Goal: Task Accomplishment & Management: Complete application form

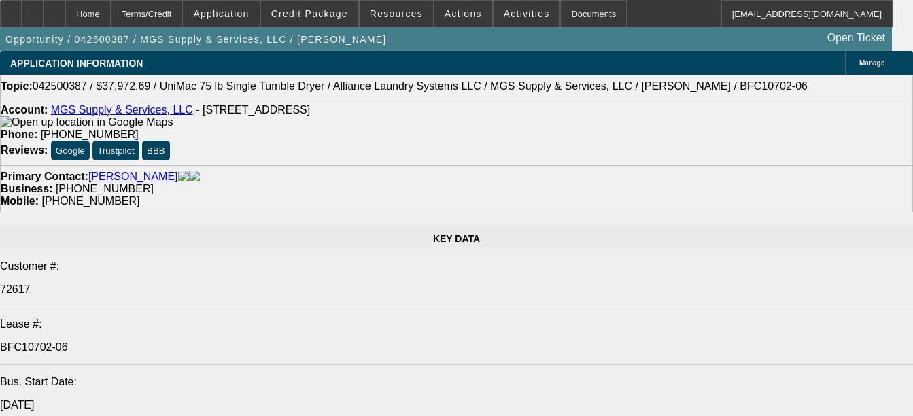
select select "0"
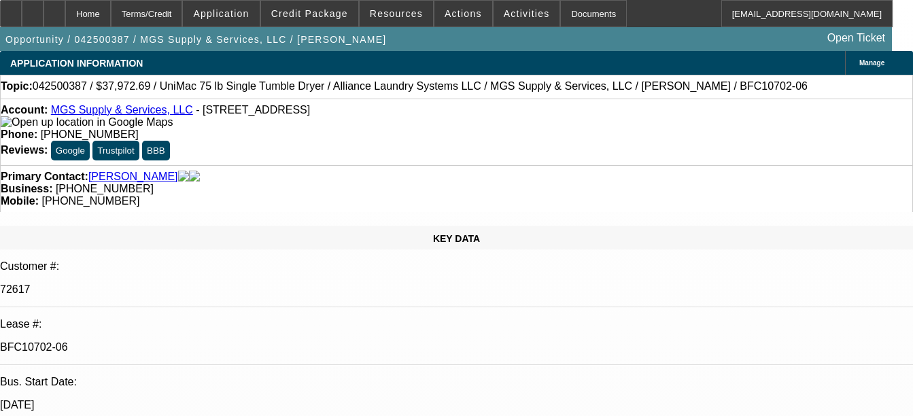
select select "0"
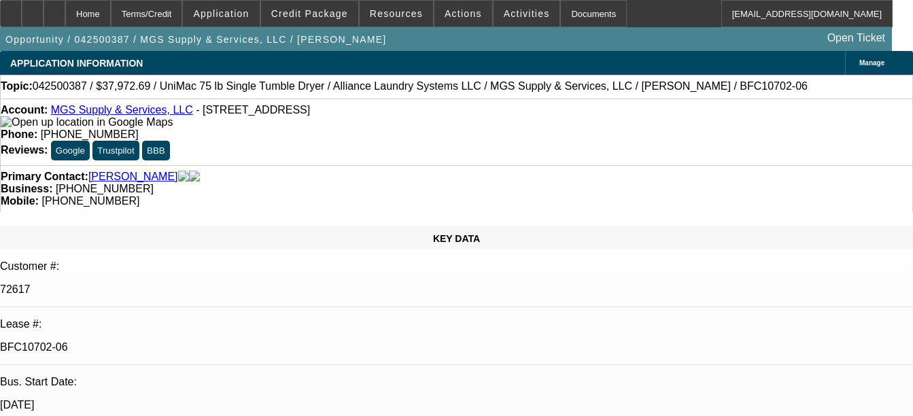
select select "0"
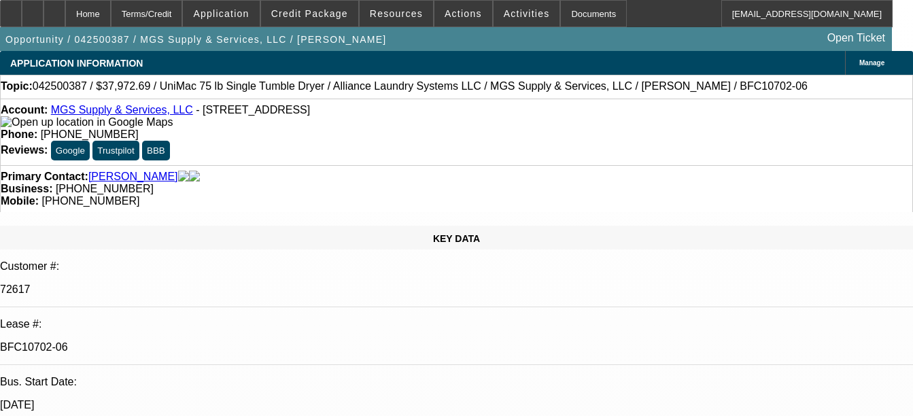
select select "0"
select select "1"
select select "6"
select select "1"
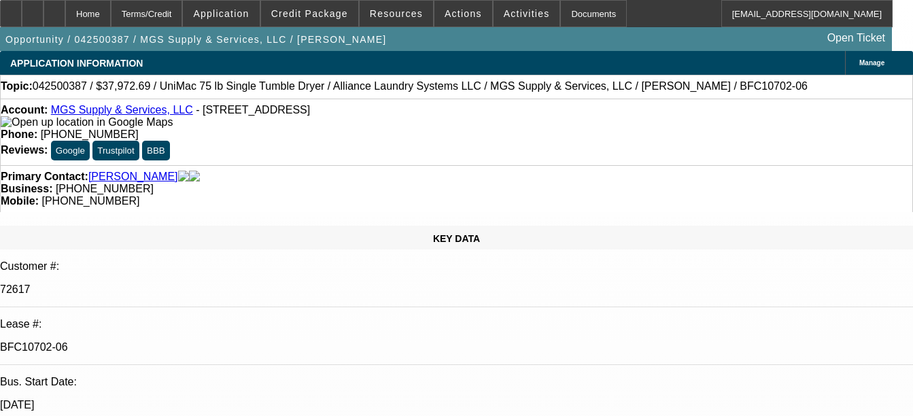
select select "1"
select select "6"
select select "1"
select select "6"
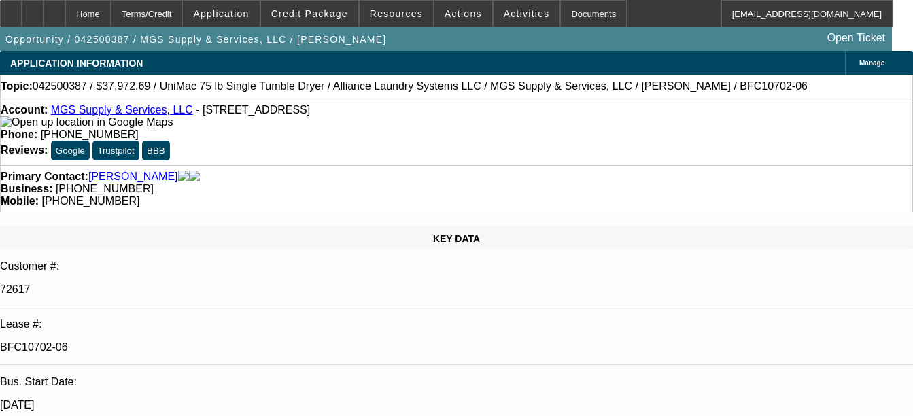
select select "1"
select select "6"
click at [576, 12] on div "Documents" at bounding box center [593, 13] width 67 height 27
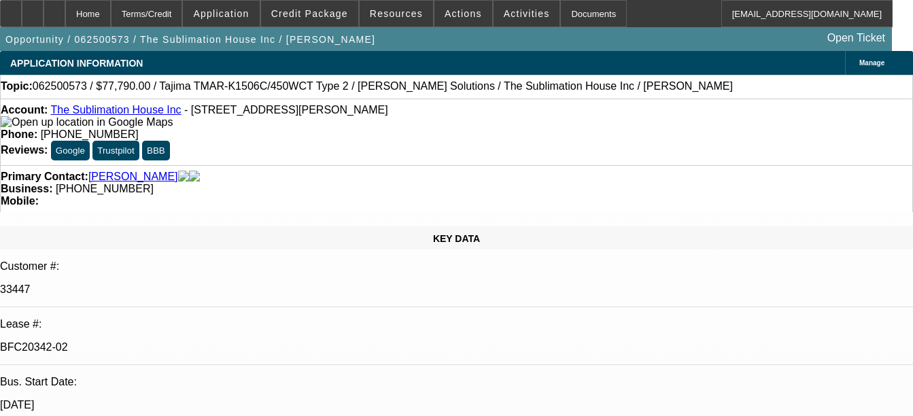
select select "0"
select select "2"
select select "0"
select select "2"
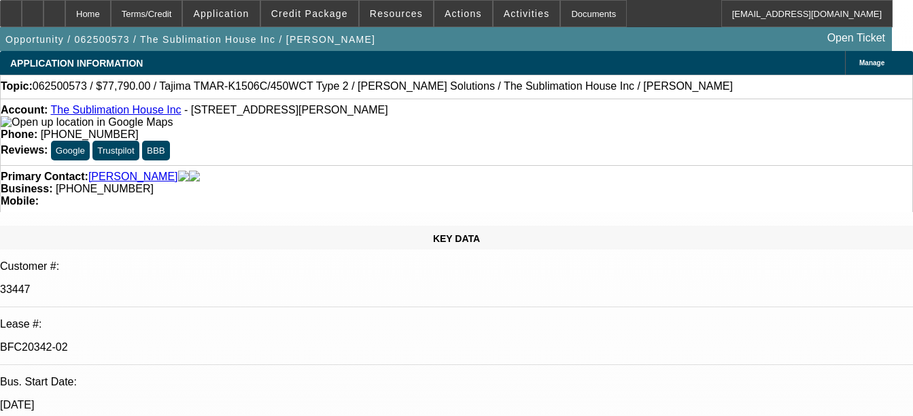
select select "0"
select select "3"
select select "0"
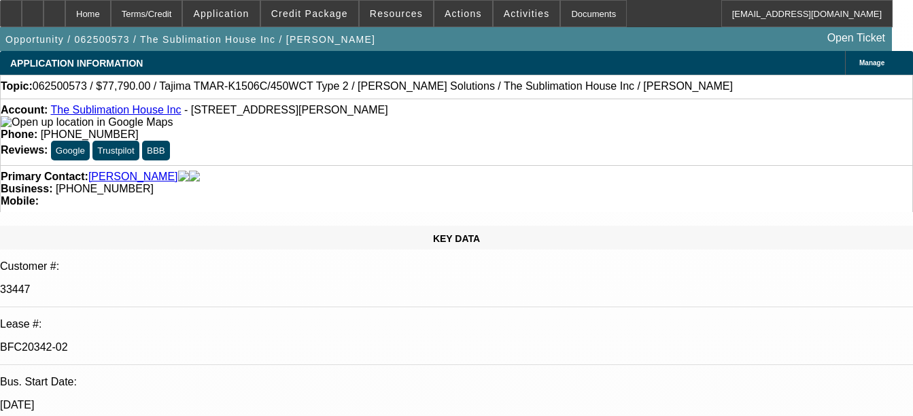
select select "0"
select select "1"
select select "2"
select select "6"
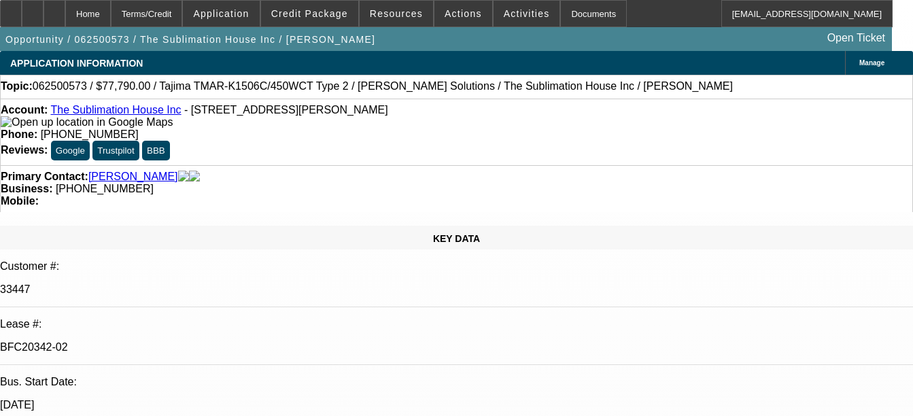
select select "1"
select select "2"
select select "6"
select select "1"
select select "2"
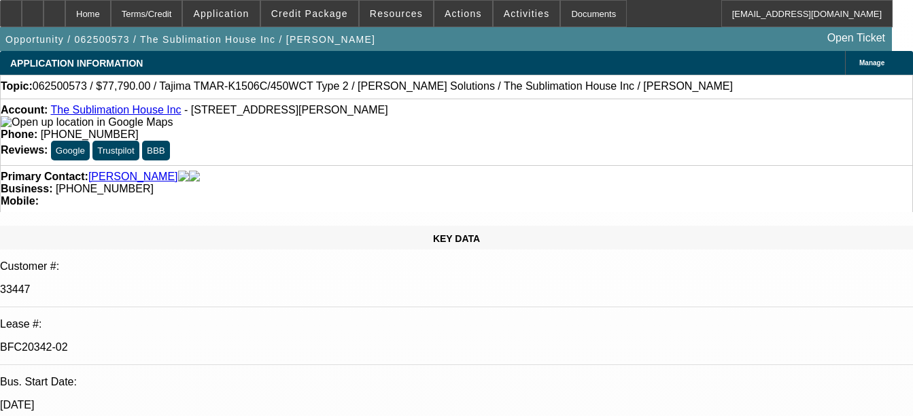
select select "6"
select select "1"
select select "6"
click at [568, 10] on div "Documents" at bounding box center [593, 13] width 67 height 27
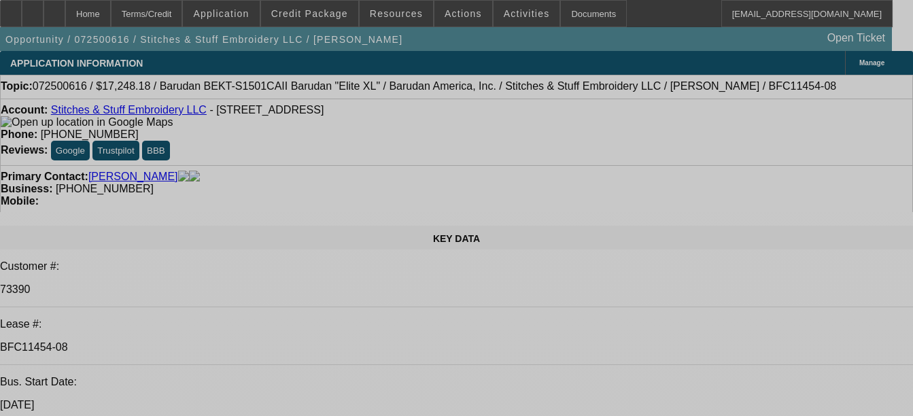
select select "0"
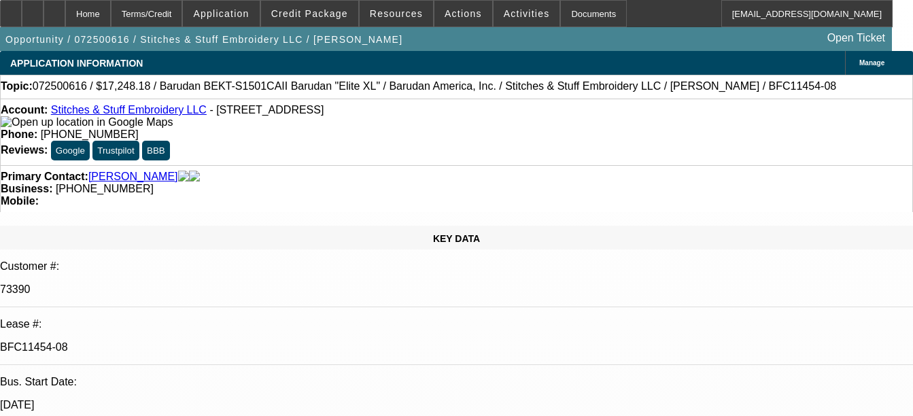
select select "2"
select select "0.1"
select select "0"
select select "2"
select select "0.1"
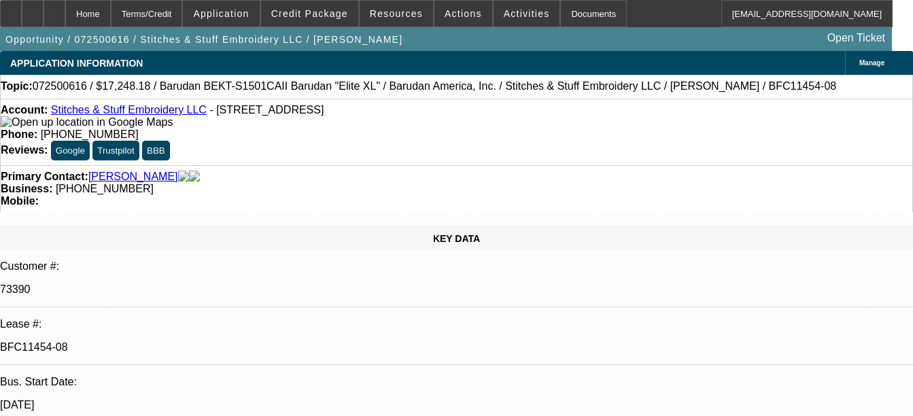
select select "0"
select select "2"
select select "0.1"
select select "1"
select select "2"
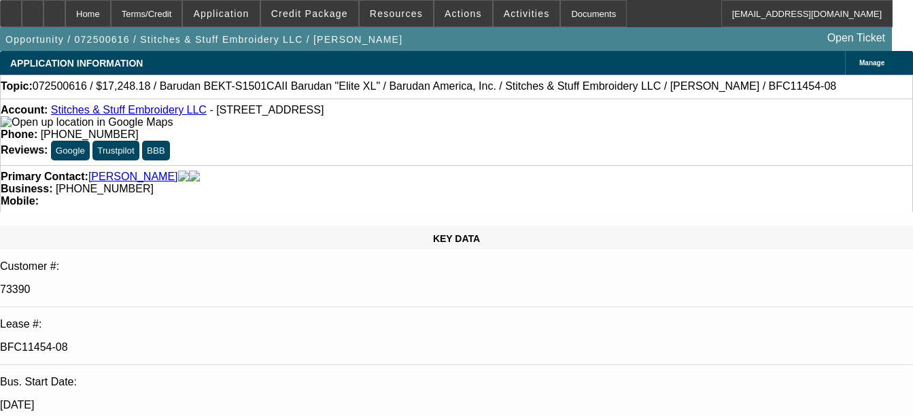
select select "4"
select select "1"
select select "2"
select select "4"
select select "1"
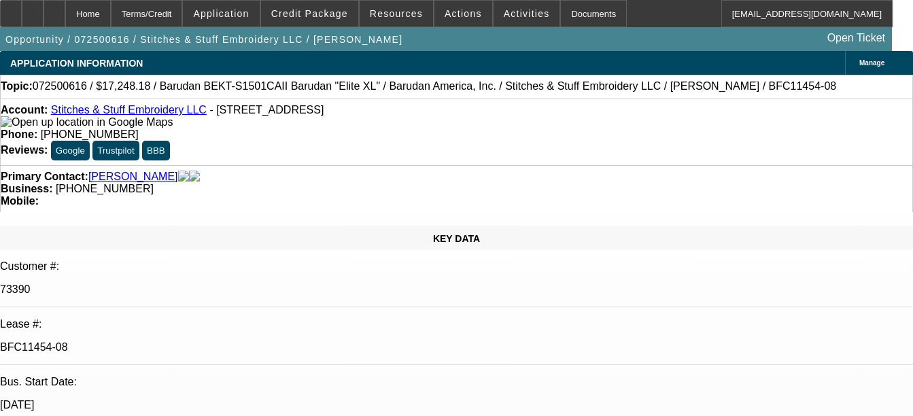
select select "2"
select select "4"
click at [566, 13] on div "Documents" at bounding box center [593, 13] width 67 height 27
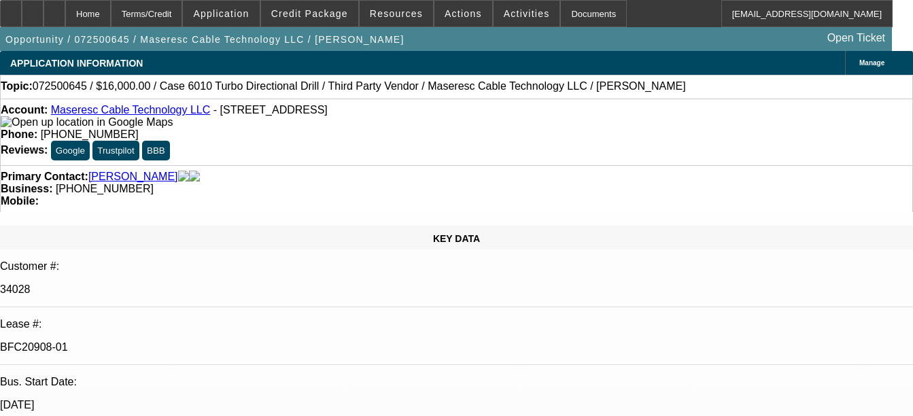
select select "0"
select select "2"
select select "0"
select select "2"
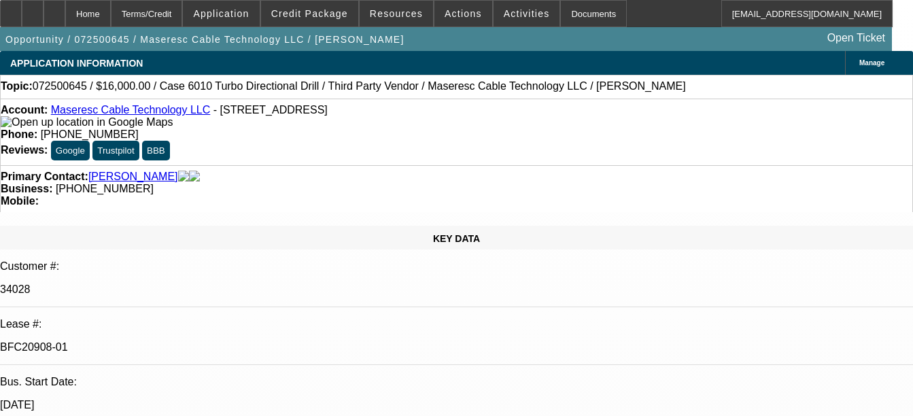
select select "0"
select select "2"
select select "0"
select select "1"
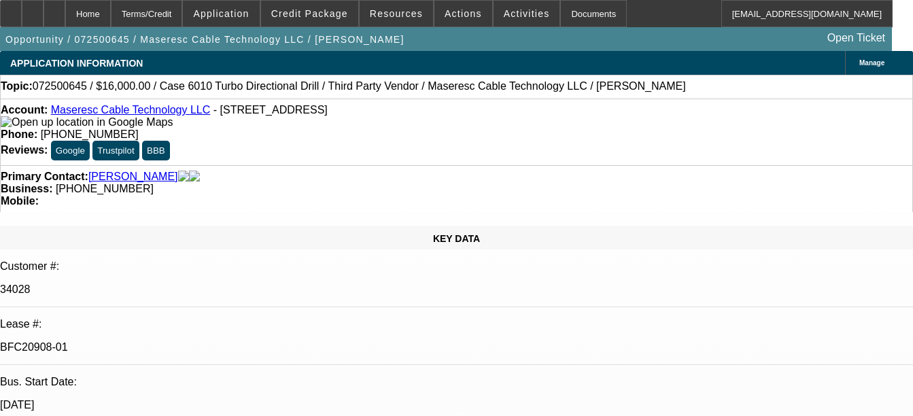
select select "2"
select select "6"
select select "1"
select select "2"
select select "6"
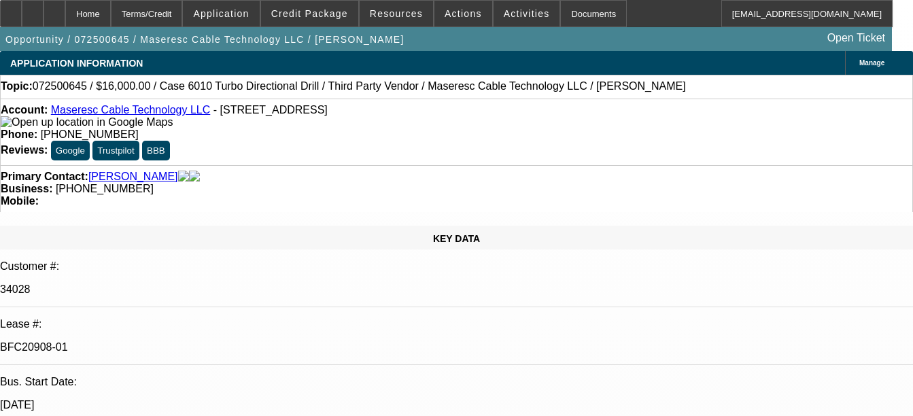
select select "1"
select select "2"
select select "6"
click at [560, 12] on div "Documents" at bounding box center [593, 13] width 67 height 27
click at [560, 16] on div "Documents" at bounding box center [593, 13] width 67 height 27
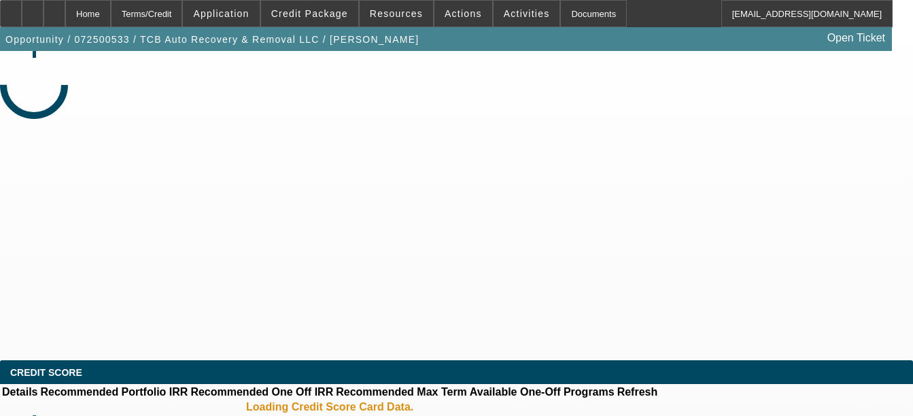
select select "0.1"
select select "0"
select select "0.1"
select select "0"
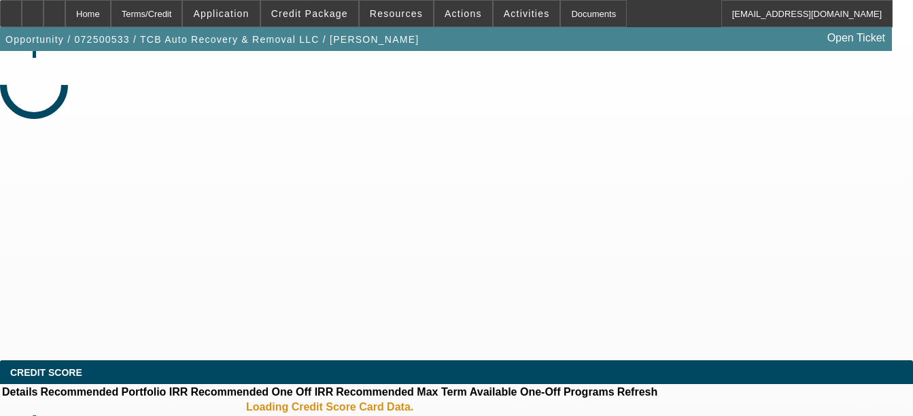
select select "0"
select select "0.1"
select select "0"
select select "0.1"
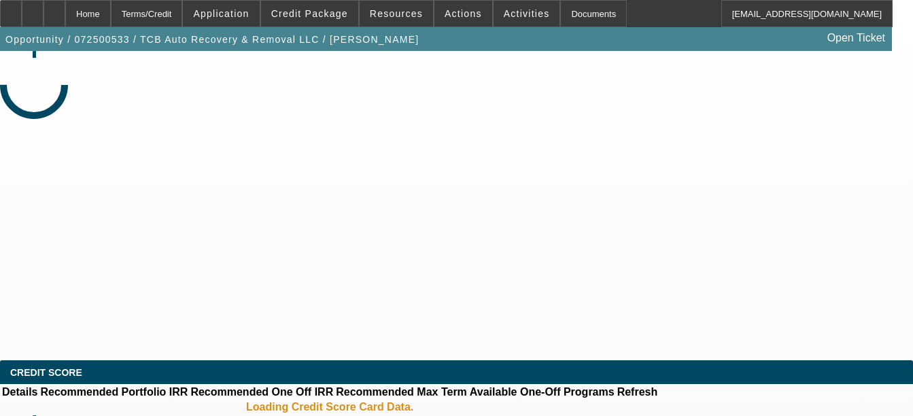
select select "0"
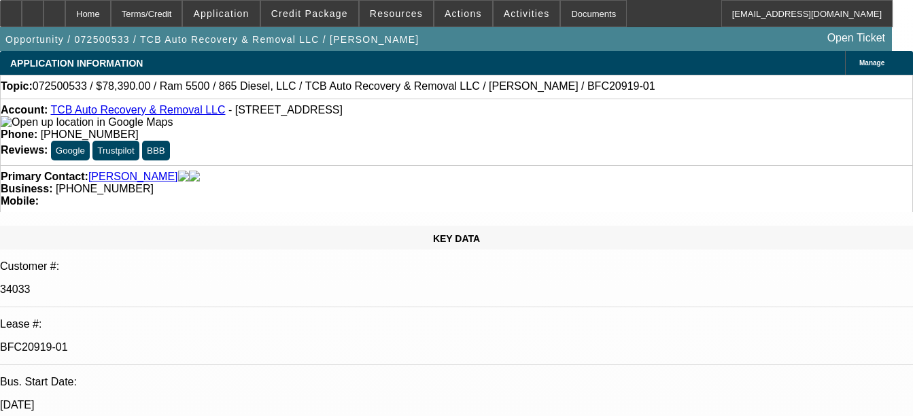
select select "1"
select select "2"
select select "6"
select select "1"
select select "2"
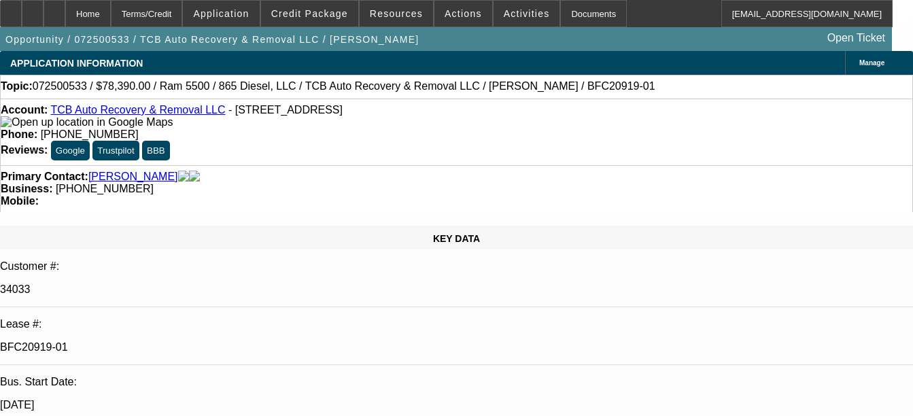
select select "6"
select select "1"
select select "2"
select select "6"
select select "1"
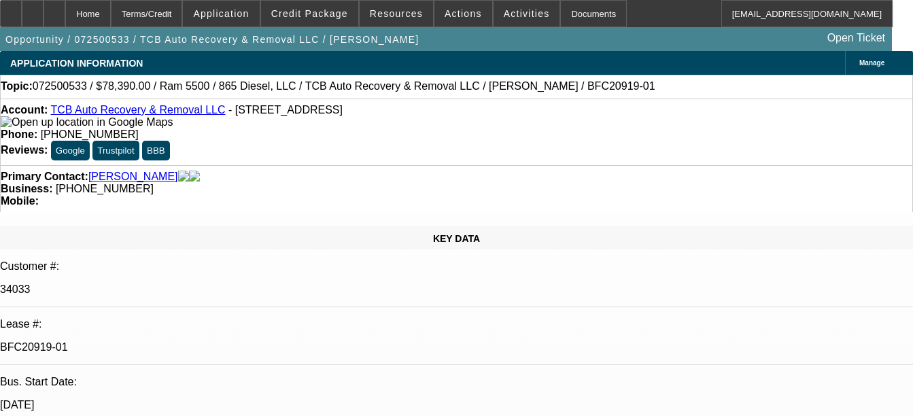
select select "2"
select select "6"
click at [562, 7] on div "Documents" at bounding box center [593, 13] width 67 height 27
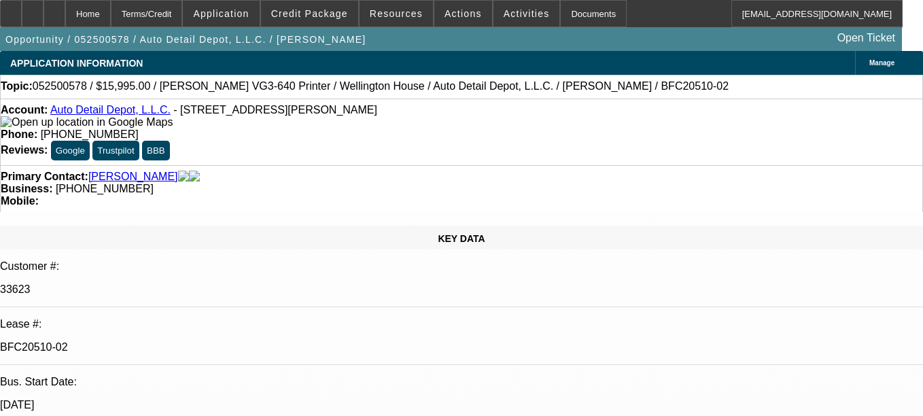
select select "0"
select select "0.1"
select select "0"
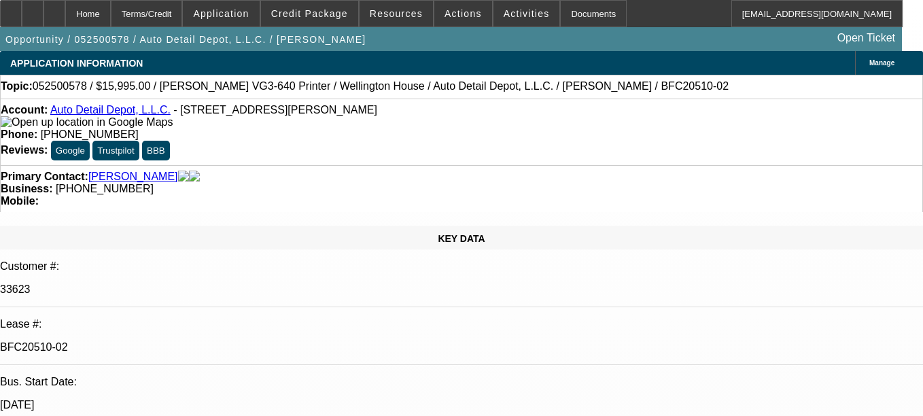
select select "0.1"
select select "0"
select select "0.1"
select select "0"
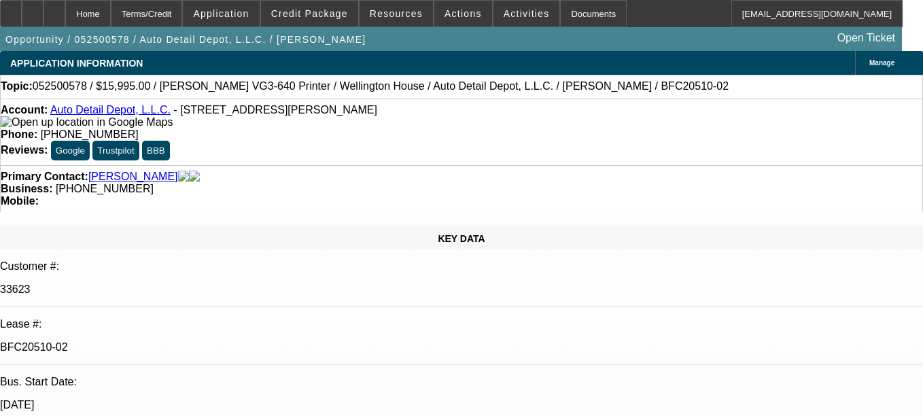
select select "0"
select select "0.1"
select select "1"
select select "4"
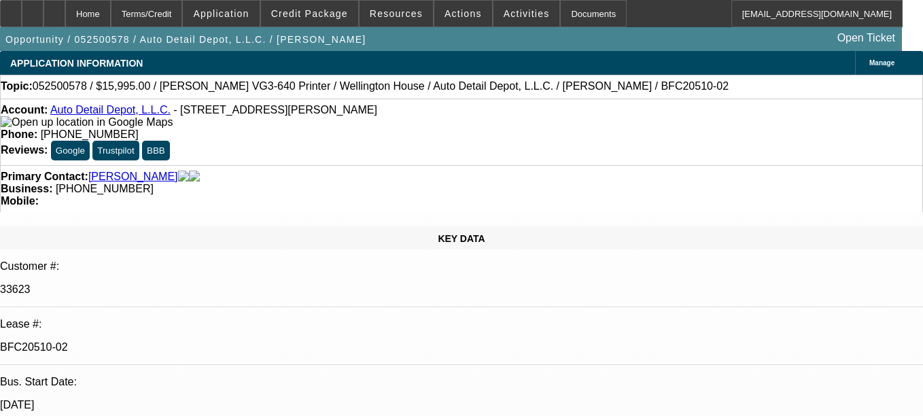
select select "1"
select select "4"
select select "1"
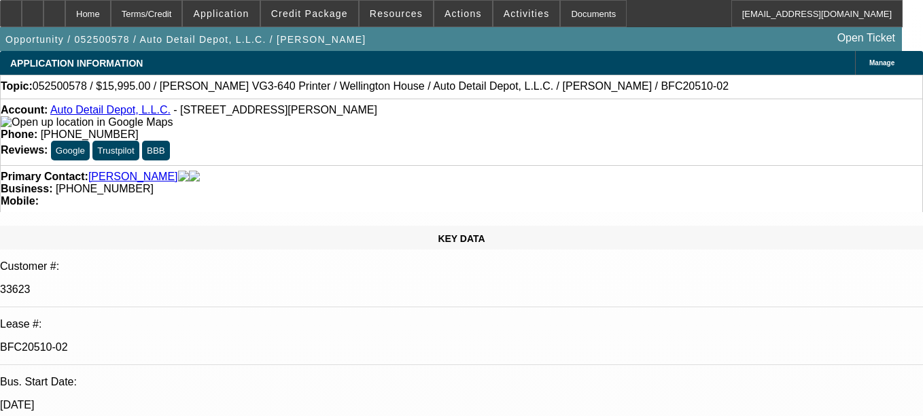
select select "4"
select select "1"
select select "4"
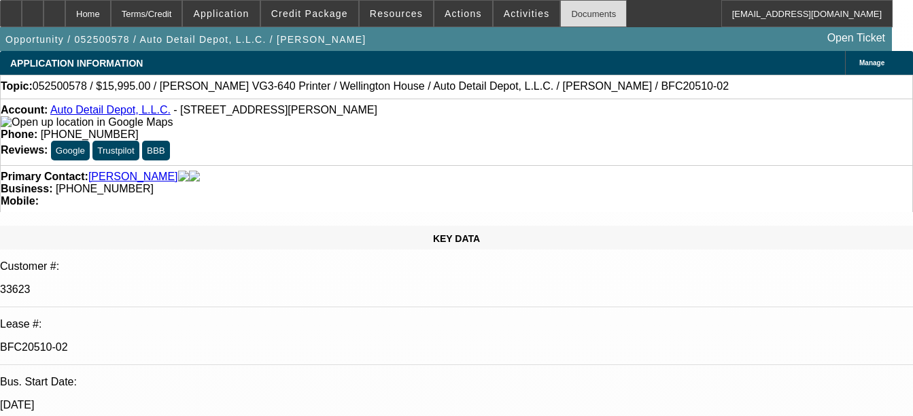
click at [581, 13] on div "Documents" at bounding box center [593, 13] width 67 height 27
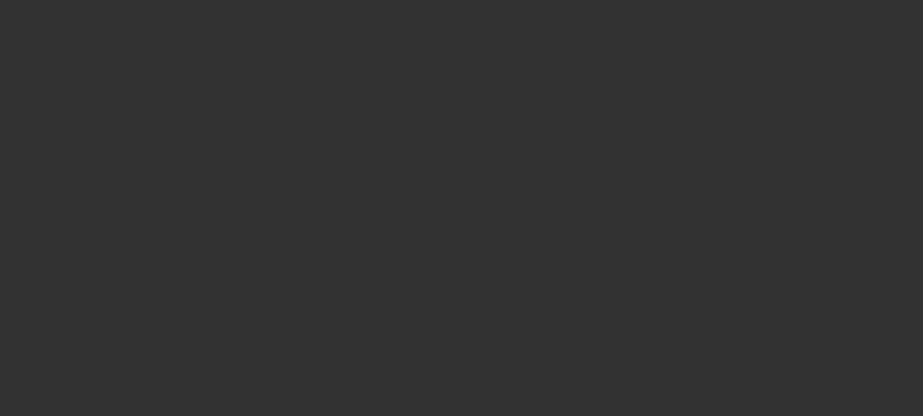
select select "0"
select select "2"
select select "0"
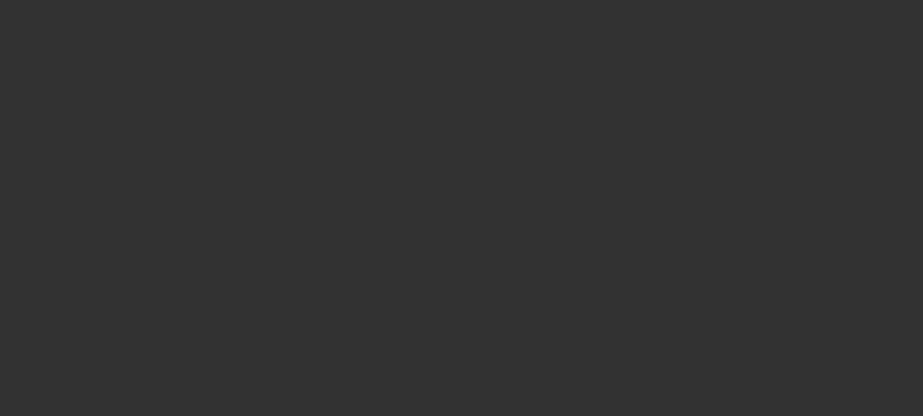
select select "0"
select select "2"
select select "0"
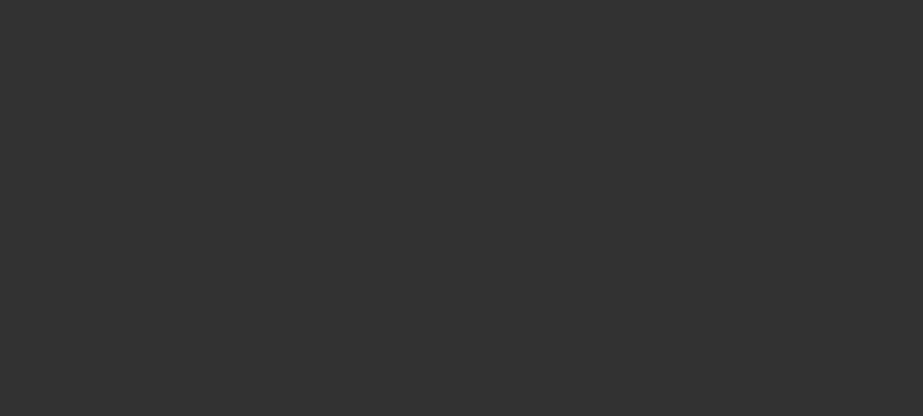
select select "0"
select select "2"
select select "0"
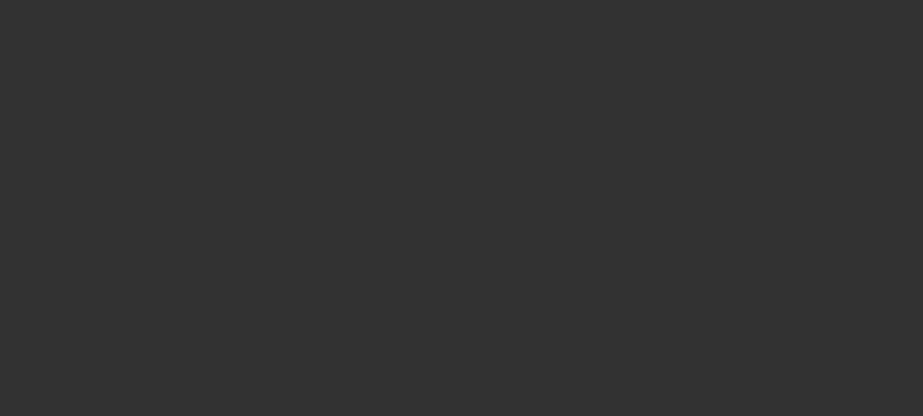
select select "2"
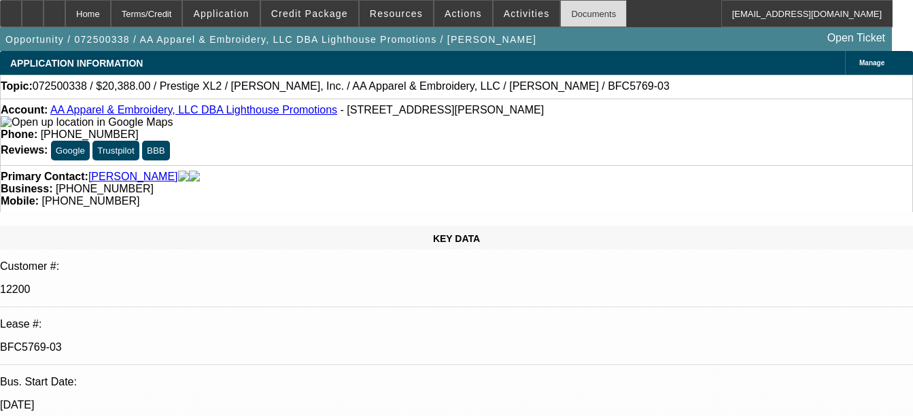
click at [576, 14] on div "Documents" at bounding box center [593, 13] width 67 height 27
select select "0"
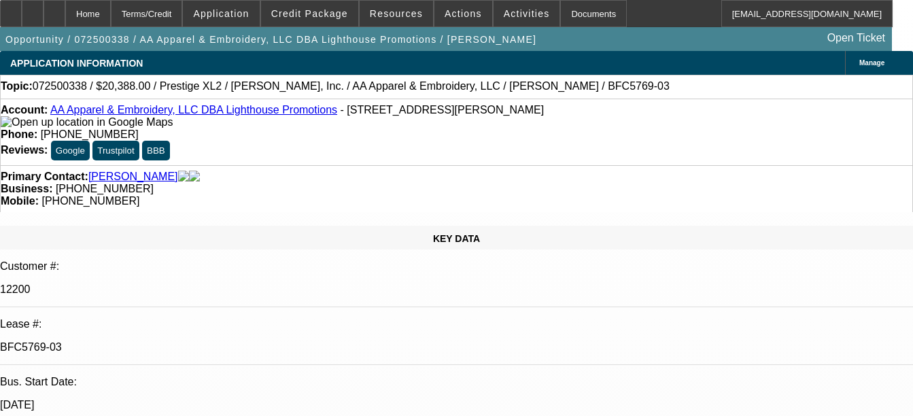
select select "0"
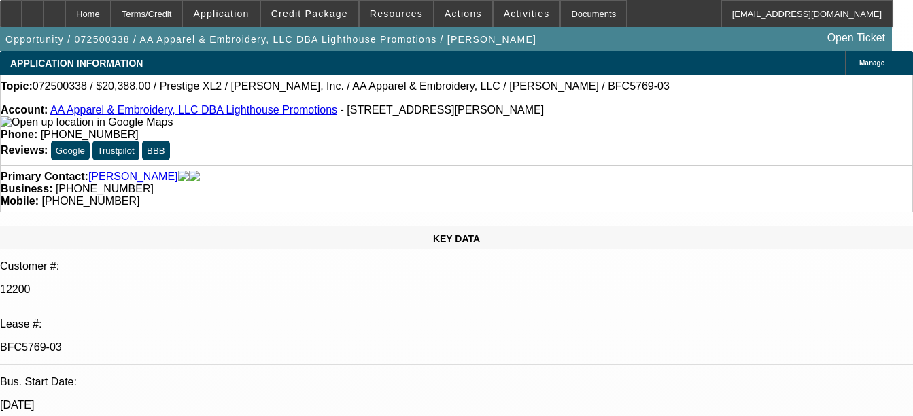
select select "0"
select select "1"
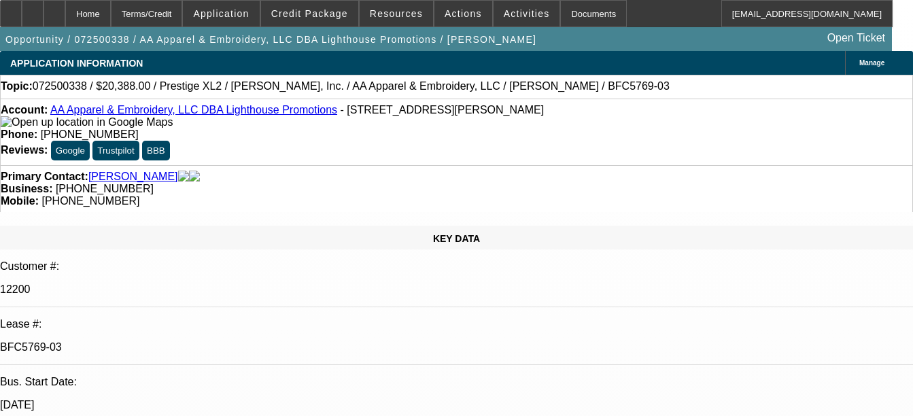
select select "2"
select select "1"
select select "2"
select select "1"
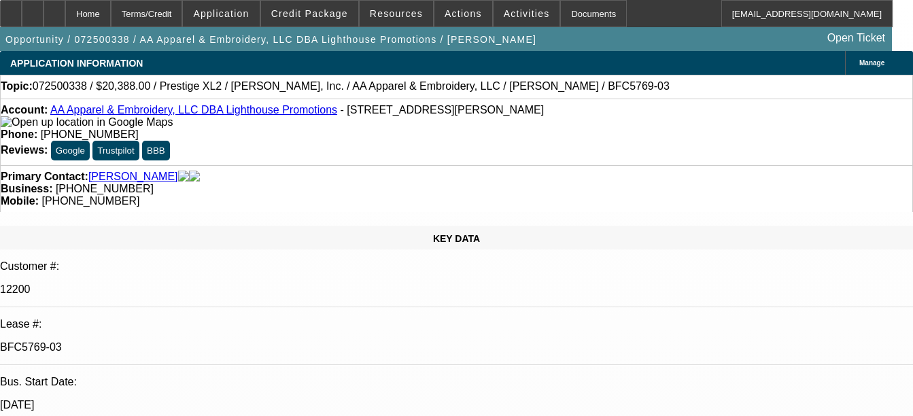
select select "1"
select select "2"
select select "1"
select select "2"
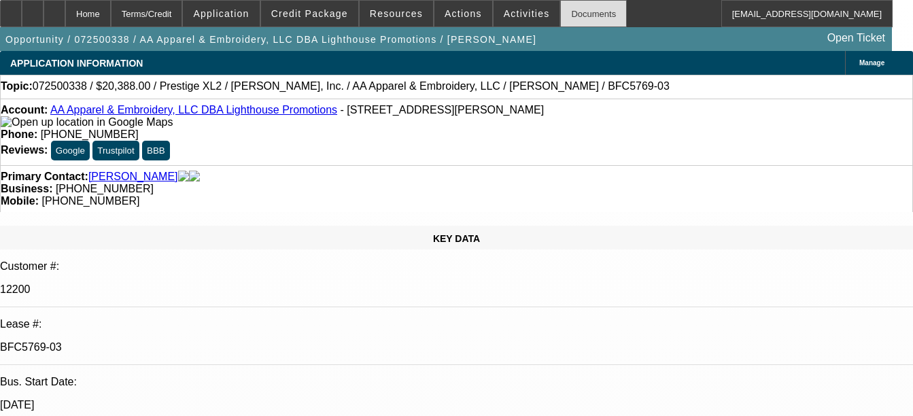
click at [581, 14] on div "Documents" at bounding box center [593, 13] width 67 height 27
